Goal: Task Accomplishment & Management: Manage account settings

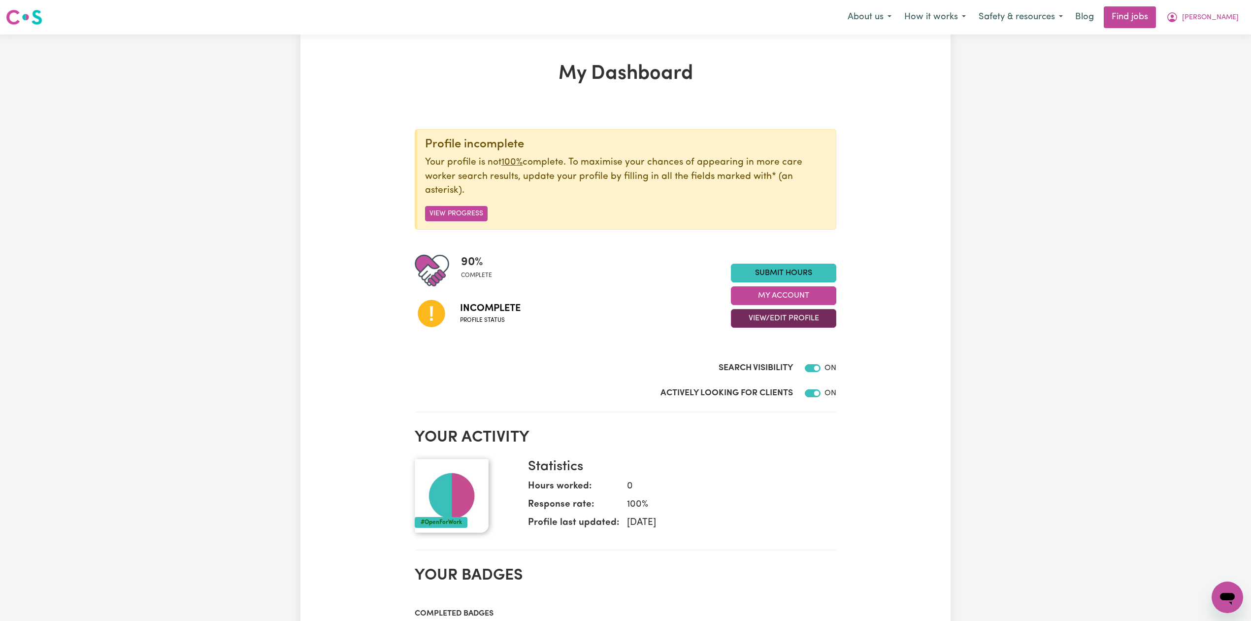
click at [763, 317] on button "View/Edit Profile" at bounding box center [783, 318] width 105 height 19
click at [767, 367] on link "Edit Profile" at bounding box center [777, 364] width 92 height 20
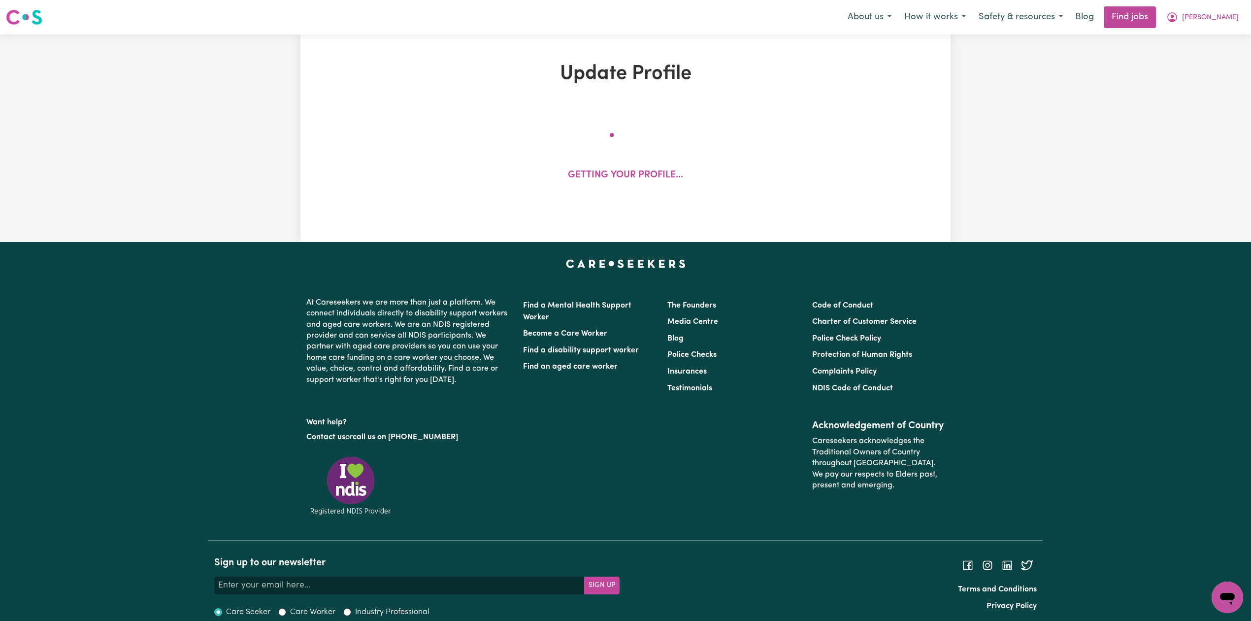
select select "[DEMOGRAPHIC_DATA]"
select select "[DEMOGRAPHIC_DATA] Work Visa"
select select "Studying a healthcare related degree or qualification"
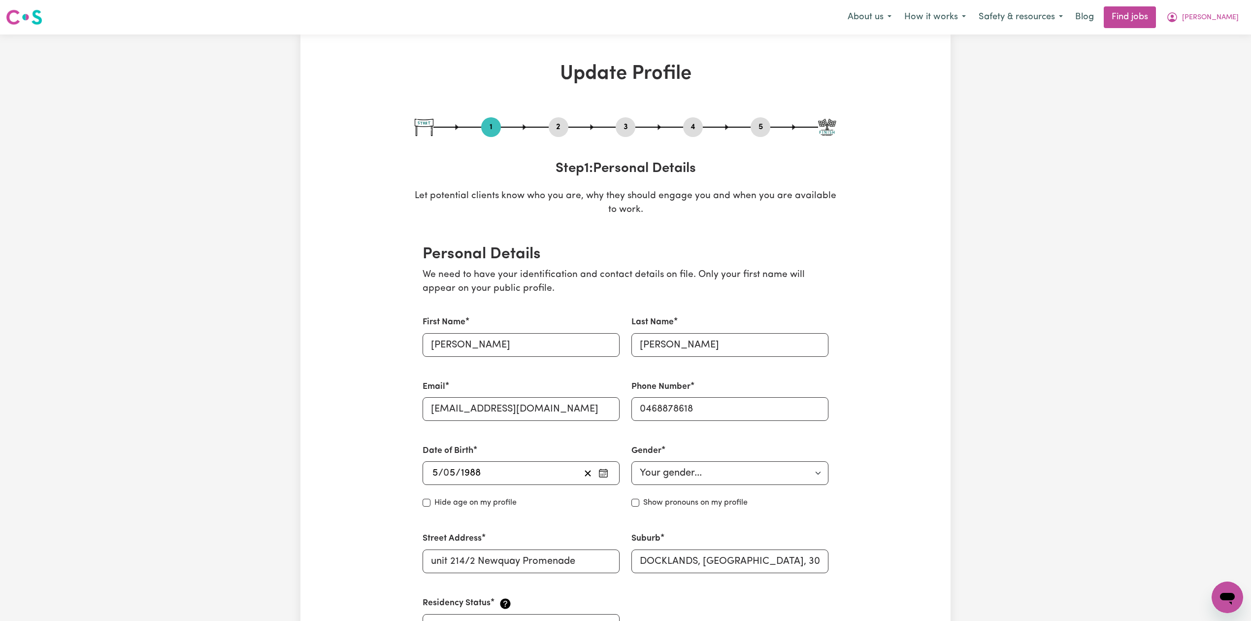
click at [559, 129] on button "2" at bounding box center [559, 127] width 20 height 13
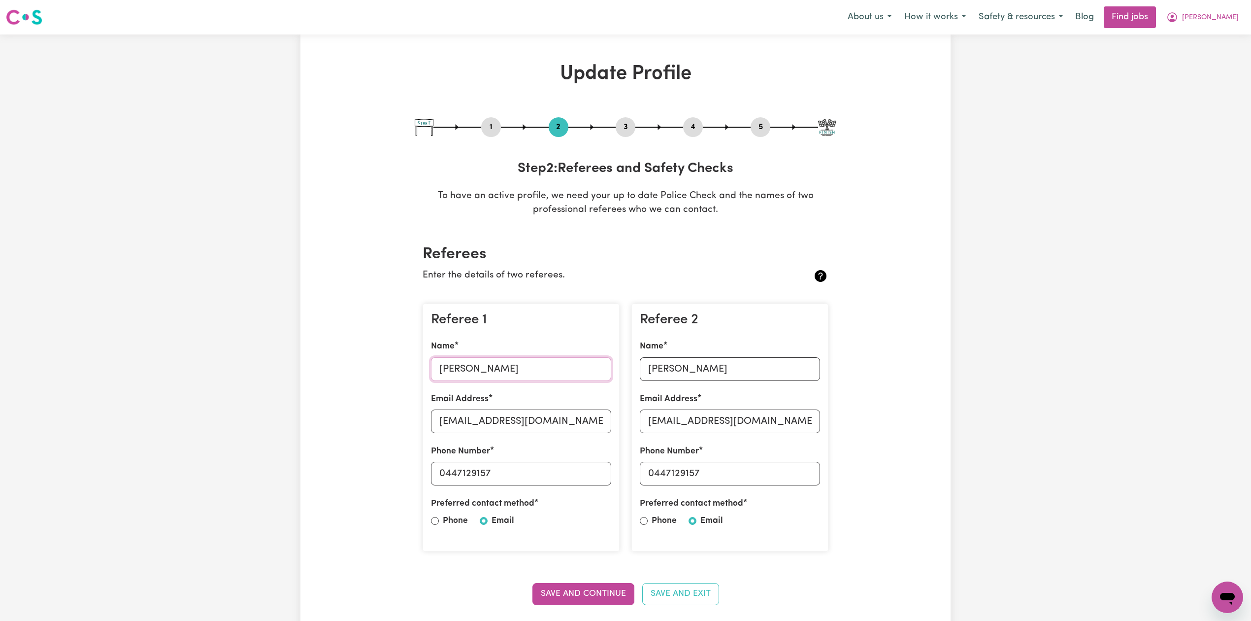
click at [471, 373] on input "[PERSON_NAME]" at bounding box center [521, 369] width 180 height 24
click at [458, 423] on input "[EMAIL_ADDRESS][DOMAIN_NAME]" at bounding box center [521, 421] width 180 height 24
drag, startPoint x: 447, startPoint y: 469, endPoint x: 519, endPoint y: 469, distance: 71.4
click at [519, 469] on input "0447129157" at bounding box center [521, 474] width 180 height 24
click at [667, 373] on input "[PERSON_NAME]" at bounding box center [730, 369] width 180 height 24
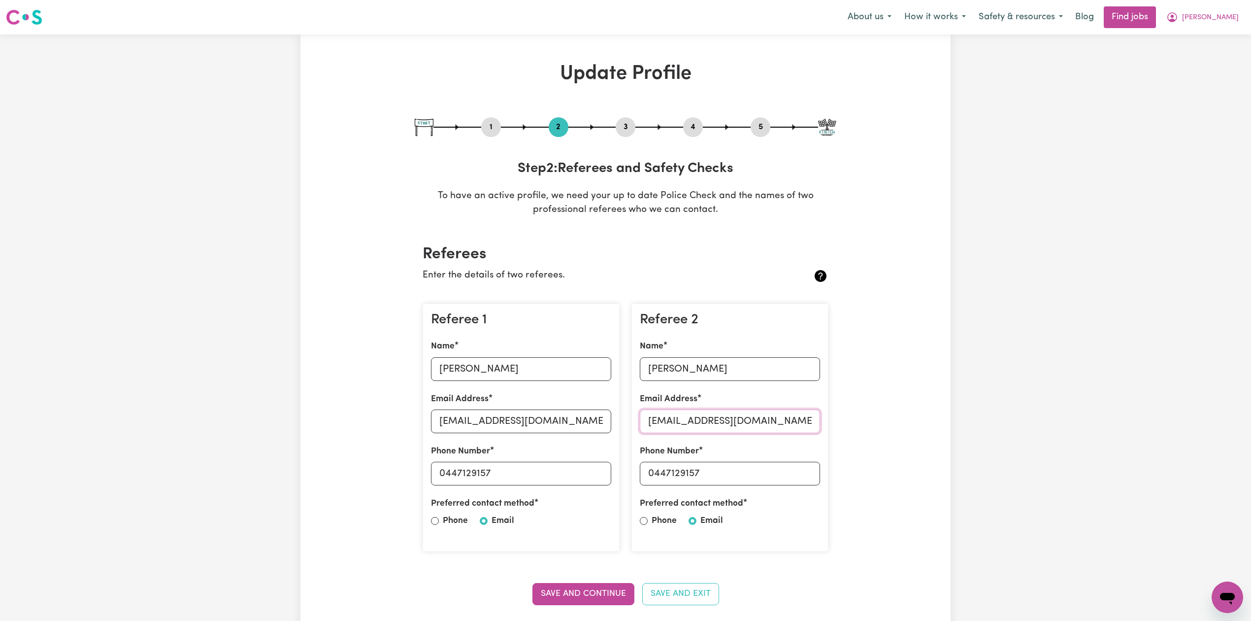
click at [674, 412] on input "[EMAIL_ADDRESS][DOMAIN_NAME]" at bounding box center [730, 421] width 180 height 24
drag, startPoint x: 653, startPoint y: 471, endPoint x: 757, endPoint y: 471, distance: 103.4
click at [757, 471] on input "0447129157" at bounding box center [730, 474] width 180 height 24
click at [761, 127] on button "5" at bounding box center [761, 127] width 20 height 13
select select "I am providing services privately on my own"
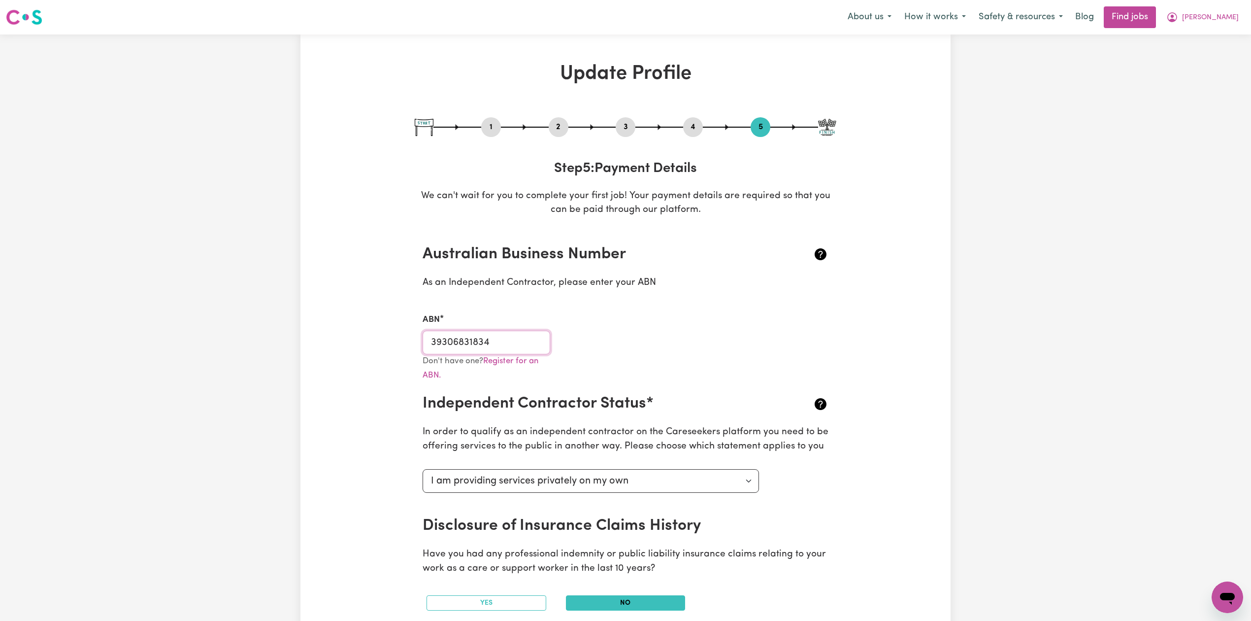
click at [483, 347] on input "39306831834" at bounding box center [487, 343] width 128 height 24
